Goal: Task Accomplishment & Management: Complete application form

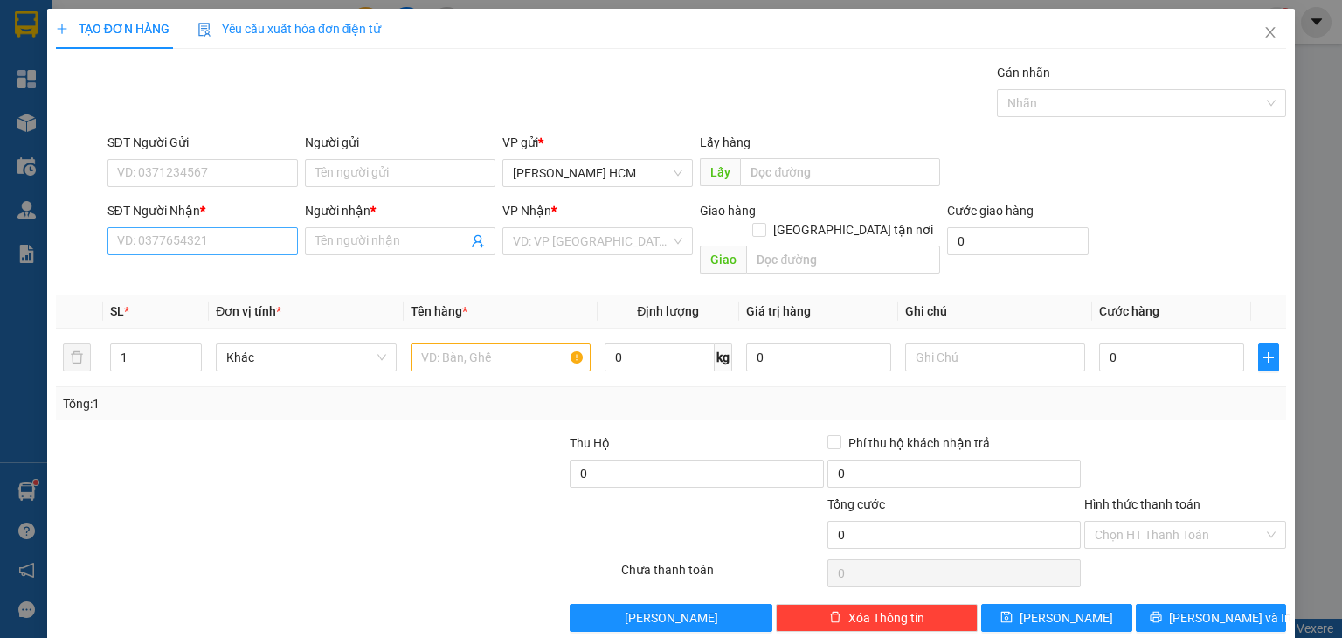
drag, startPoint x: 161, startPoint y: 208, endPoint x: 170, endPoint y: 235, distance: 28.5
click at [170, 235] on div "SĐT Người Nhận * VD: 0377654321" at bounding box center [202, 231] width 190 height 61
click at [170, 235] on input "SĐT Người Nhận *" at bounding box center [202, 241] width 190 height 28
type input "0983420096"
click at [224, 285] on div "0983420096 - Đăng Dũng" at bounding box center [200, 275] width 189 height 28
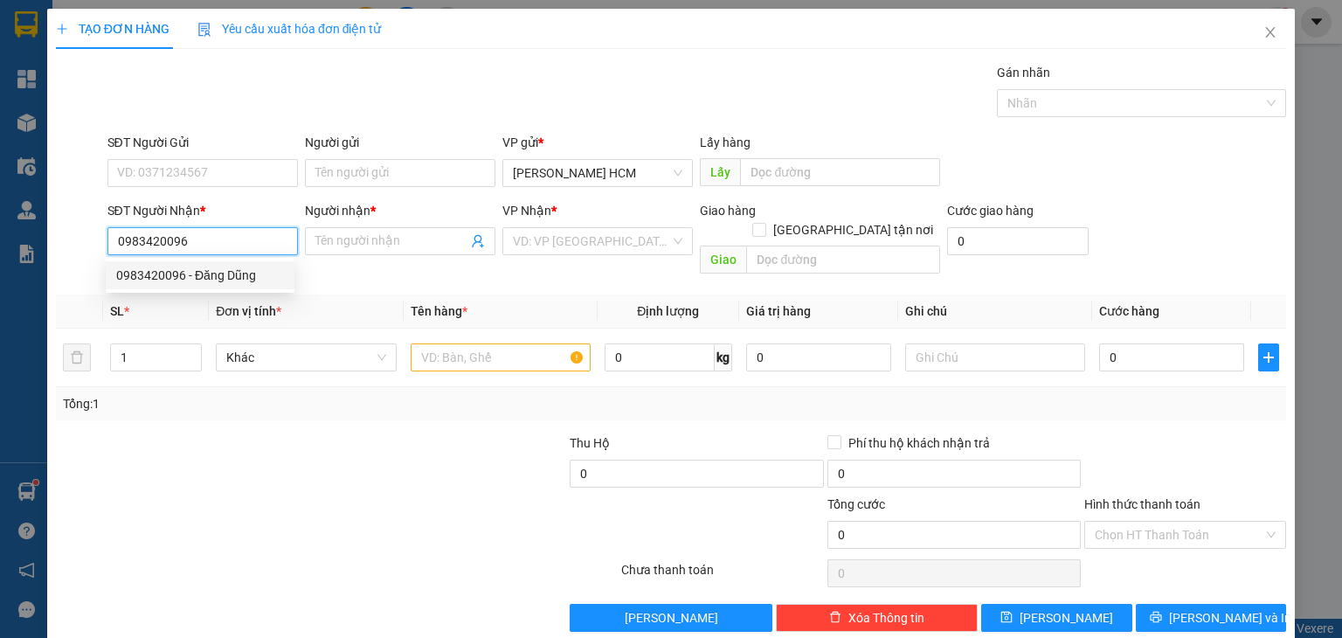
type input "[PERSON_NAME]"
type input "0983420096"
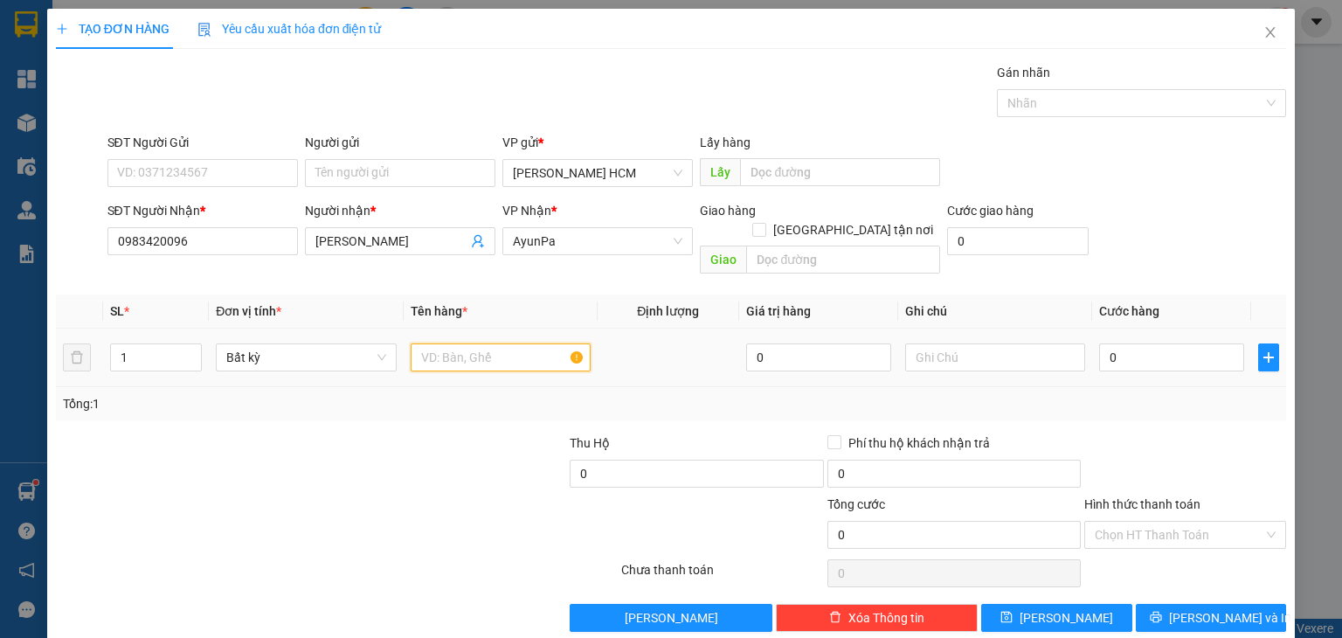
click at [430, 343] on input "text" at bounding box center [501, 357] width 180 height 28
type input "k"
type input "th nhỏ"
click at [343, 465] on div at bounding box center [439, 463] width 257 height 61
click at [1101, 343] on input "0" at bounding box center [1171, 357] width 145 height 28
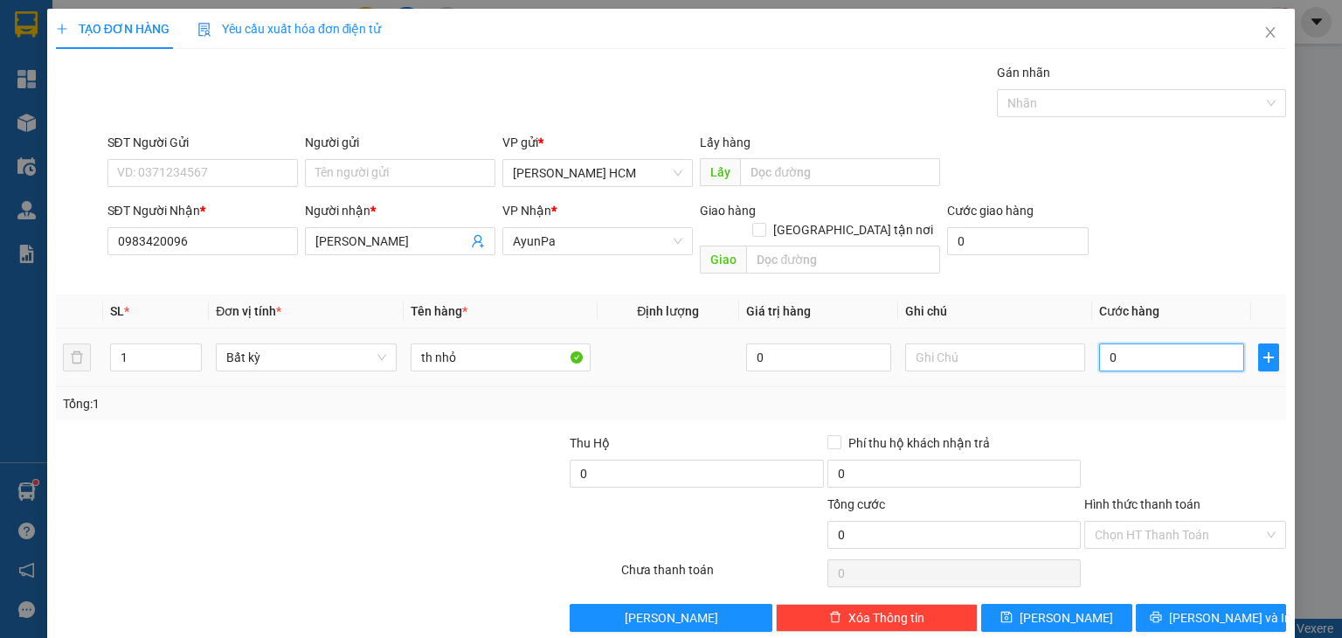
click at [1101, 343] on input "0" at bounding box center [1171, 357] width 145 height 28
click at [1099, 343] on input "0" at bounding box center [1171, 357] width 145 height 28
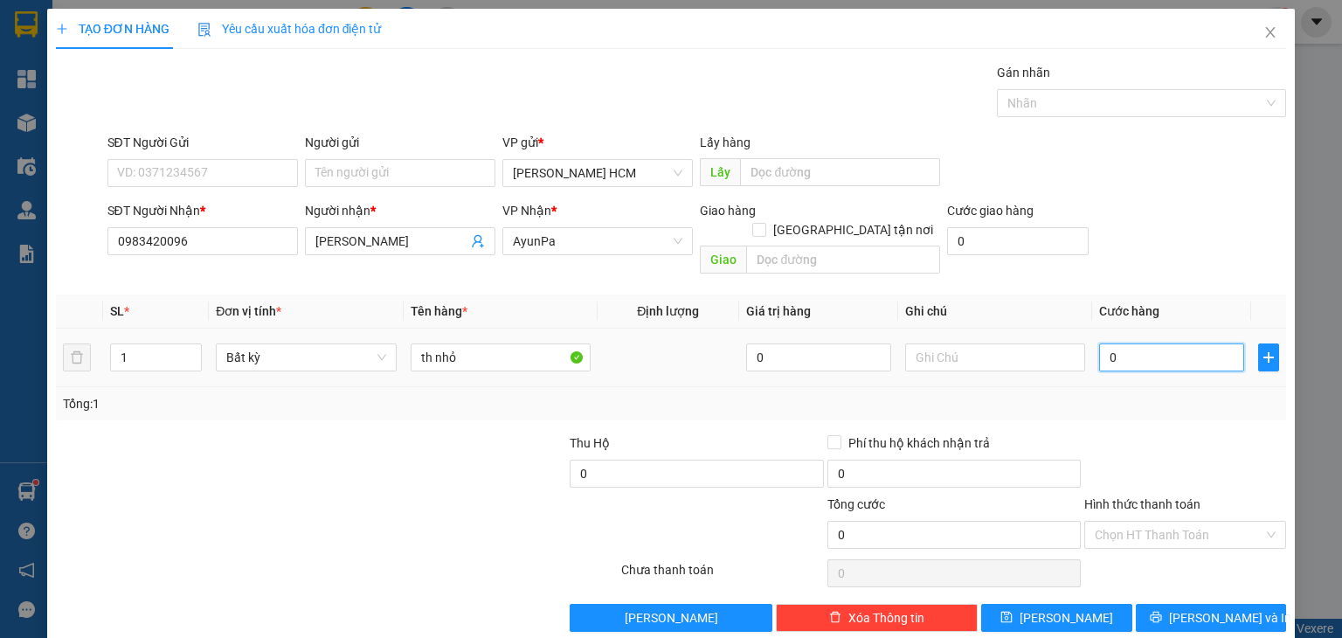
click at [1102, 343] on input "0" at bounding box center [1171, 357] width 145 height 28
click at [1120, 394] on div "Tổng: 1" at bounding box center [671, 403] width 1216 height 19
click at [1099, 343] on input "0" at bounding box center [1171, 357] width 145 height 28
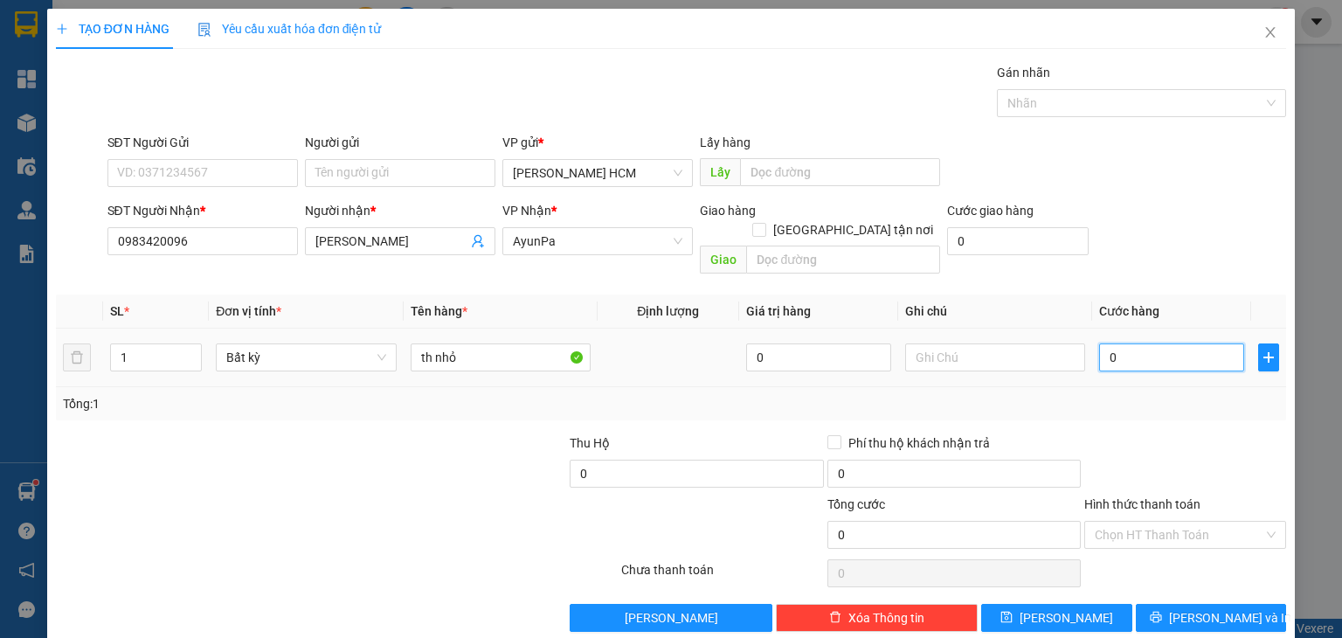
click at [1099, 343] on input "0" at bounding box center [1171, 357] width 145 height 28
click at [1115, 343] on input "0" at bounding box center [1171, 357] width 145 height 28
type input "50"
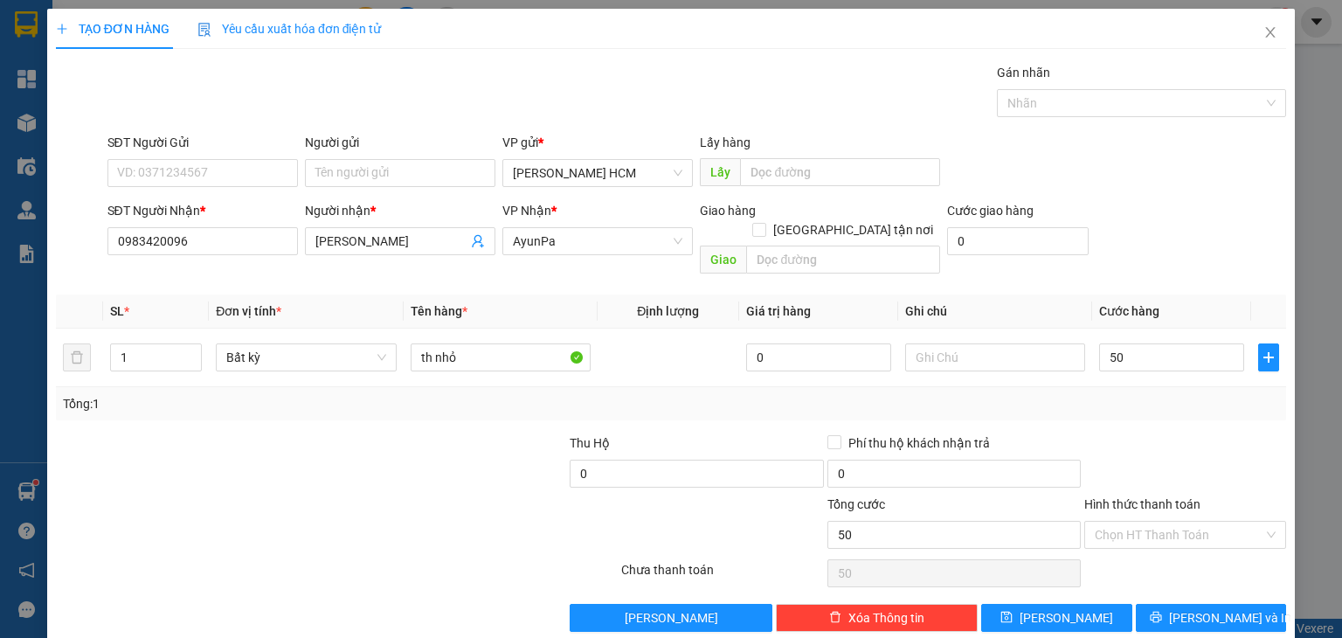
type input "50.000"
click at [1115, 403] on div "Transit Pickup Surcharge Ids Transit Deliver Surcharge Ids Transit Deliver Surc…" at bounding box center [671, 347] width 1230 height 569
click at [1181, 604] on button "[PERSON_NAME] và In" at bounding box center [1211, 618] width 151 height 28
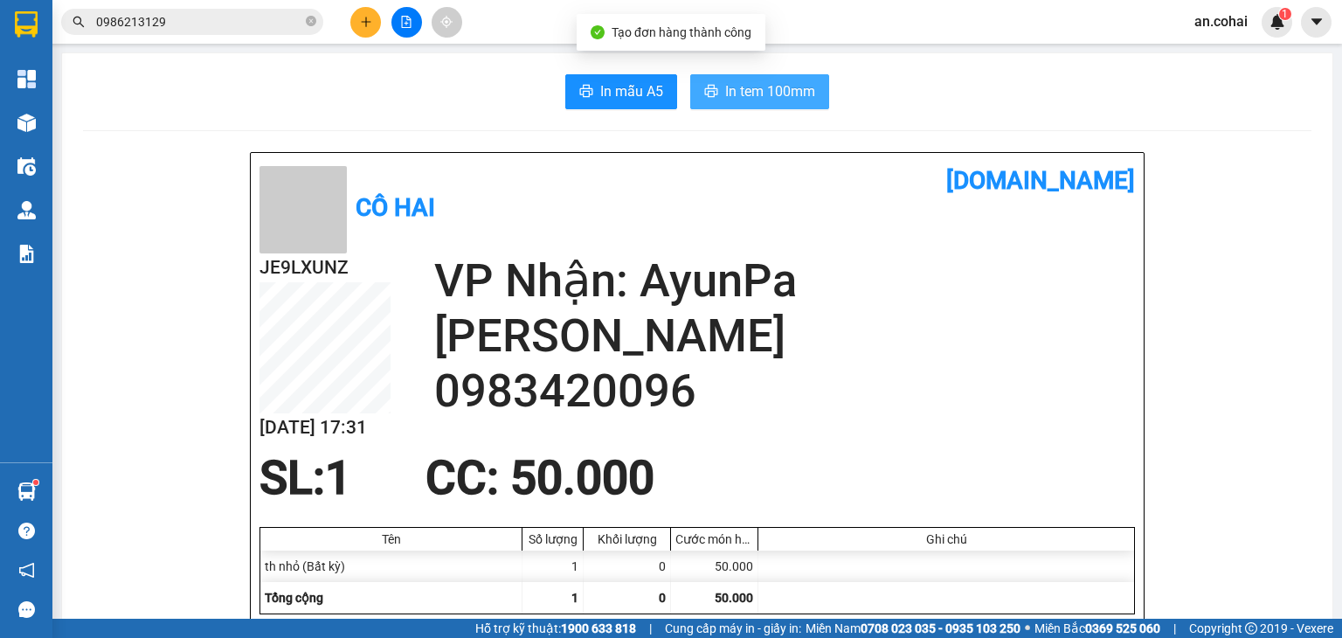
click at [774, 102] on button "In tem 100mm" at bounding box center [759, 91] width 139 height 35
